Goal: Find specific page/section: Find specific page/section

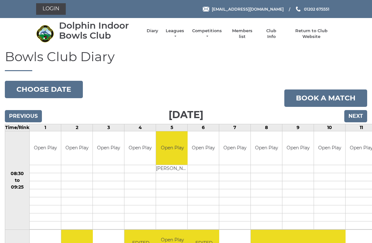
click at [356, 115] on input "Next" at bounding box center [355, 116] width 23 height 12
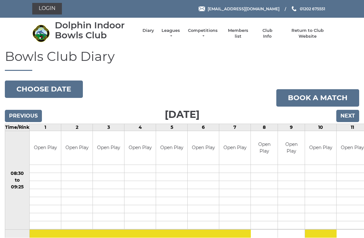
scroll to position [0, 0]
click at [347, 115] on input "Next" at bounding box center [347, 116] width 23 height 12
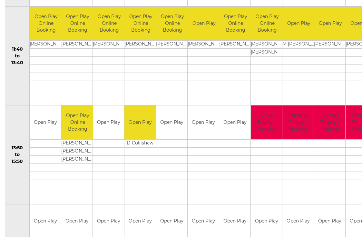
scroll to position [334, 0]
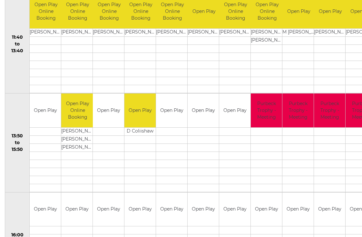
click at [221, 71] on td at bounding box center [235, 73] width 33 height 8
click at [110, 233] on td at bounding box center [108, 230] width 31 height 8
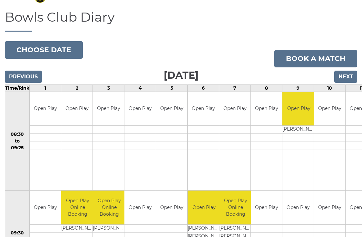
scroll to position [39, 0]
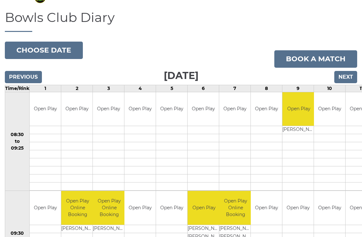
click at [345, 76] on input "Next" at bounding box center [345, 77] width 23 height 12
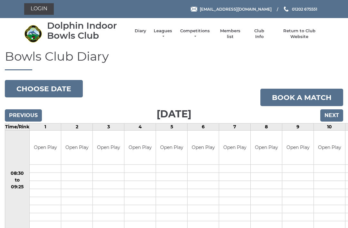
click at [334, 113] on input "Next" at bounding box center [331, 115] width 23 height 12
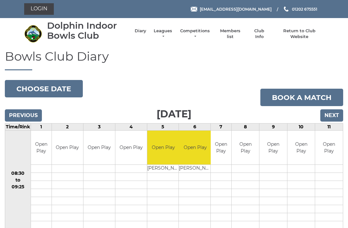
click at [331, 114] on input "Next" at bounding box center [331, 115] width 23 height 12
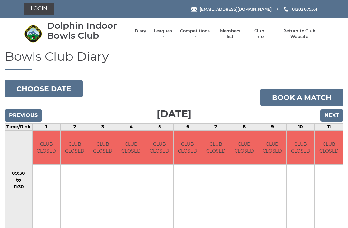
click at [333, 112] on input "Next" at bounding box center [331, 115] width 23 height 12
click at [330, 112] on input "Next" at bounding box center [331, 115] width 23 height 12
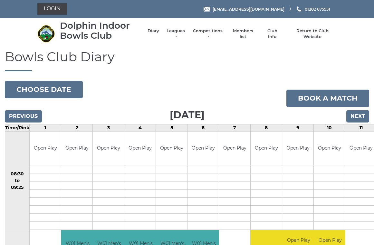
click at [244, 34] on link "Members list" at bounding box center [243, 34] width 27 height 12
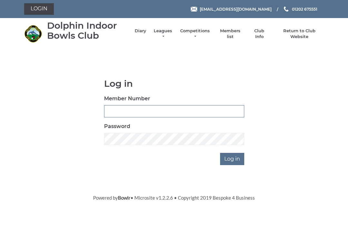
click at [123, 110] on input "Member Number" at bounding box center [174, 111] width 140 height 12
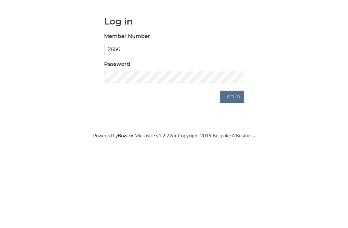
type input "2656"
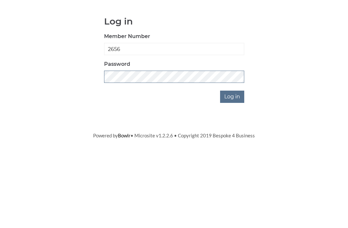
click at [233, 153] on input "Log in" at bounding box center [232, 159] width 24 height 12
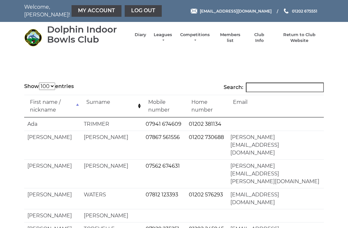
select select "100"
click at [270, 87] on input "Search:" at bounding box center [285, 87] width 78 height 10
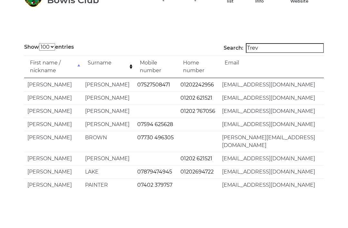
scroll to position [39, 0]
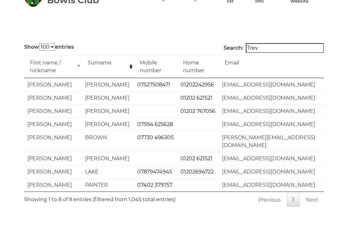
click at [277, 47] on input "Trev" at bounding box center [285, 48] width 78 height 10
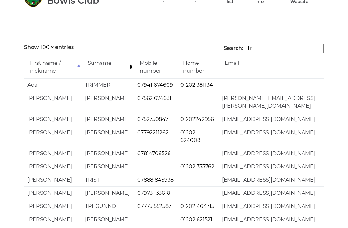
type input "T"
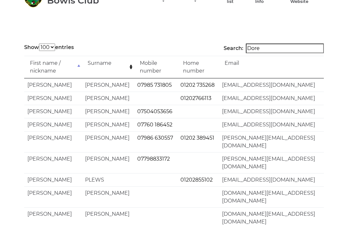
scroll to position [0, 0]
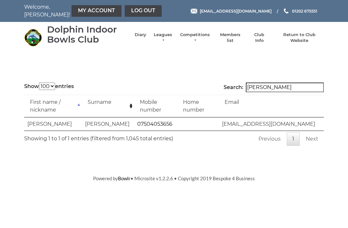
type input "Dorey"
click at [125, 15] on link "Log out" at bounding box center [143, 11] width 37 height 12
